Goal: Book appointment/travel/reservation

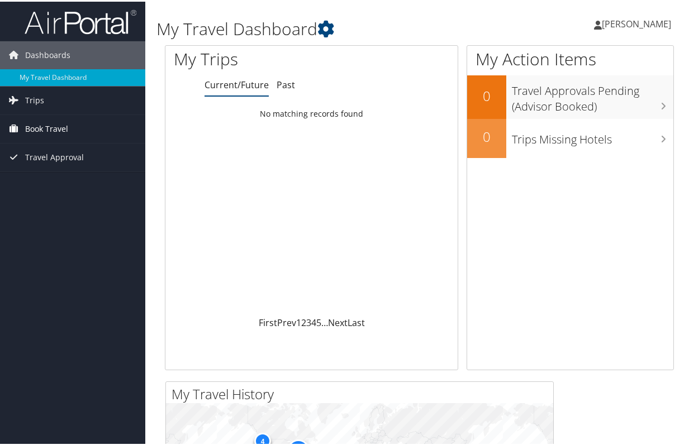
click at [60, 126] on span "Book Travel" at bounding box center [46, 127] width 43 height 28
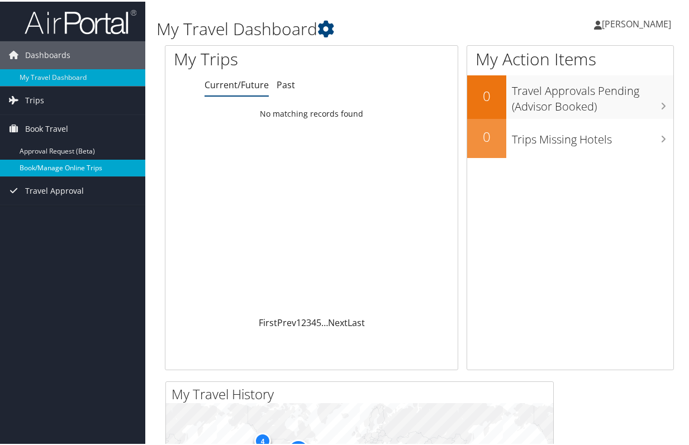
click at [82, 169] on link "Book/Manage Online Trips" at bounding box center [72, 166] width 145 height 17
click at [81, 169] on link "Book/Manage Online Trips" at bounding box center [72, 166] width 145 height 17
